Goal: Task Accomplishment & Management: Manage account settings

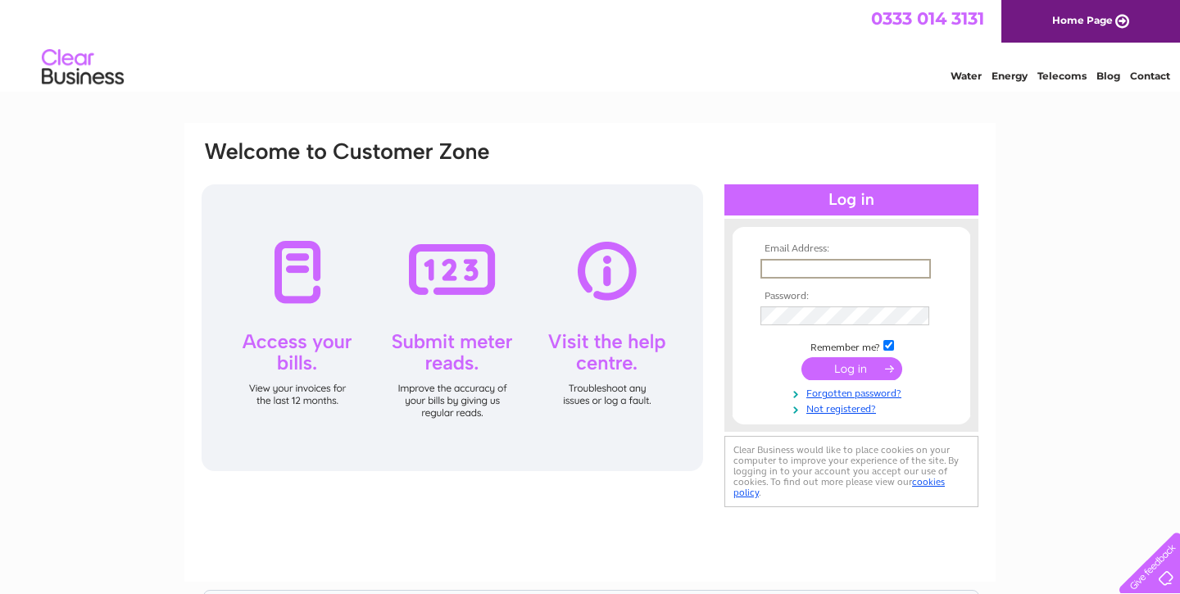
type input "bennettsfishandchips@hotmail.com"
click at [852, 367] on input "submit" at bounding box center [852, 368] width 101 height 23
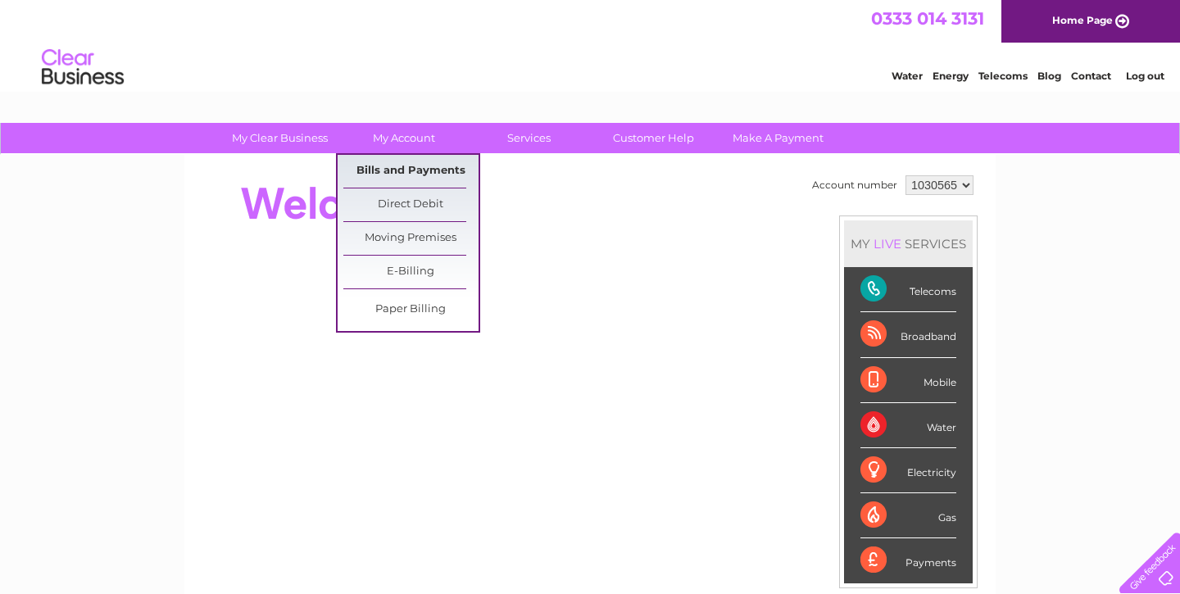
click at [399, 168] on link "Bills and Payments" at bounding box center [410, 171] width 135 height 33
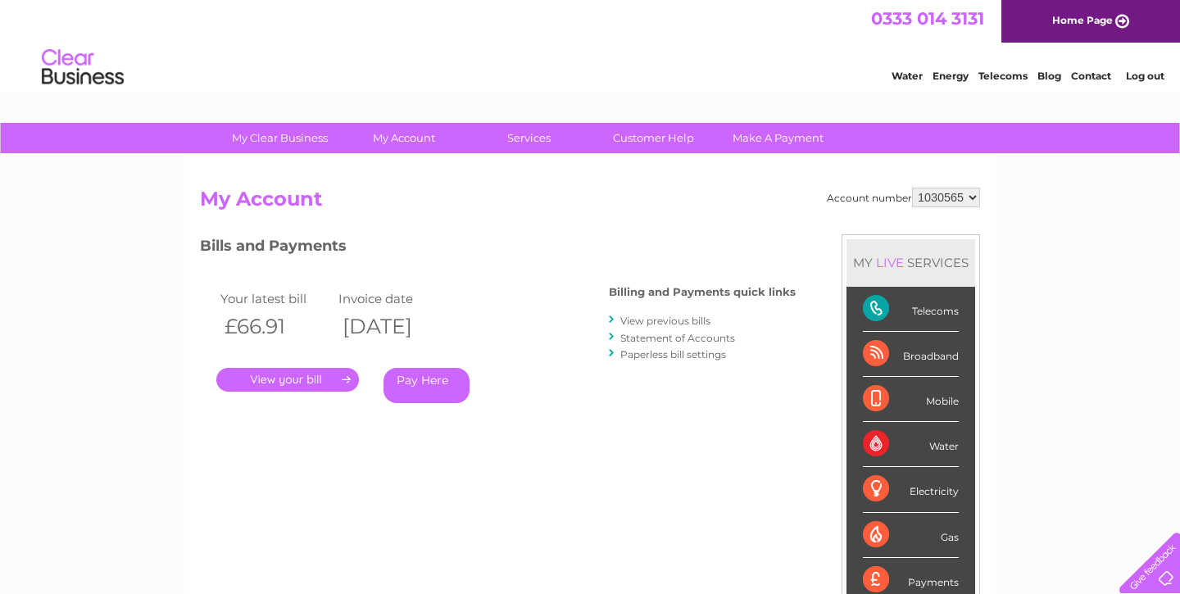
click at [309, 377] on link "." at bounding box center [287, 380] width 143 height 24
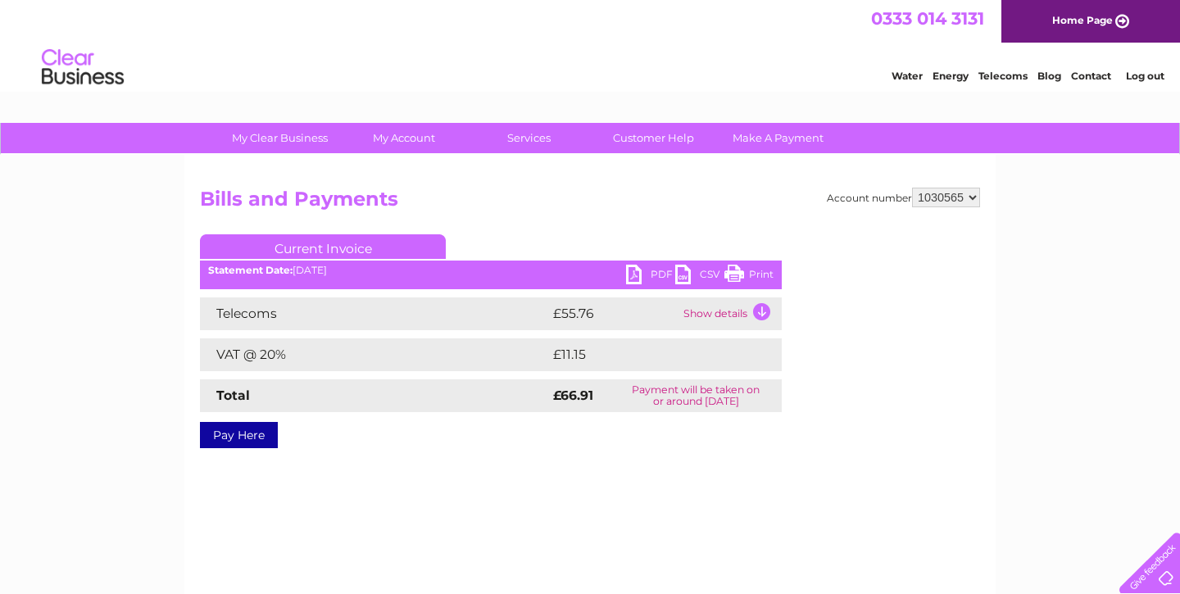
click at [637, 284] on link "PDF" at bounding box center [650, 277] width 49 height 24
